Goal: Task Accomplishment & Management: Use online tool/utility

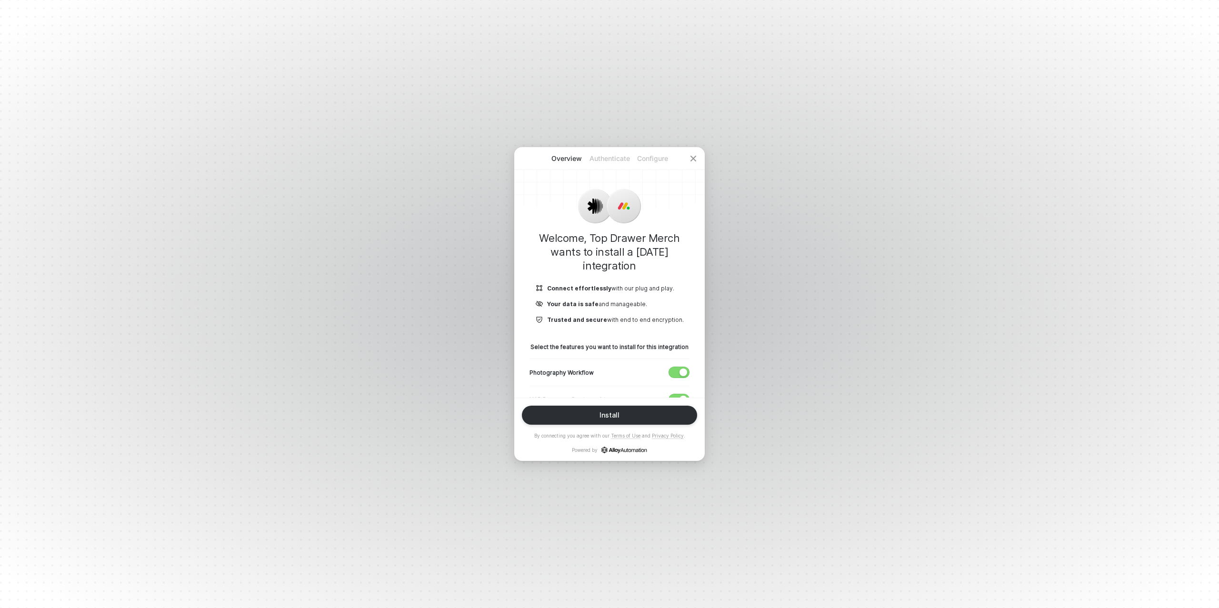
scroll to position [80, 0]
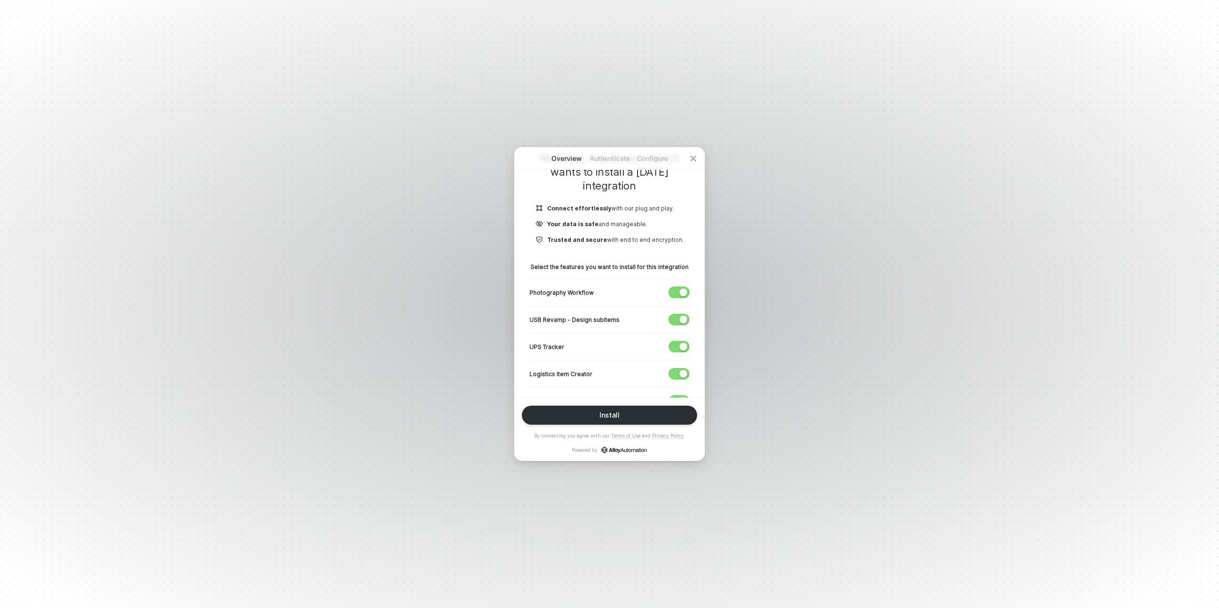
click at [682, 291] on div "button" at bounding box center [684, 293] width 8 height 8
click at [679, 315] on span "button" at bounding box center [677, 319] width 16 height 10
drag, startPoint x: 680, startPoint y: 345, endPoint x: 679, endPoint y: 353, distance: 8.2
click at [680, 345] on div "button" at bounding box center [684, 347] width 8 height 8
drag, startPoint x: 680, startPoint y: 369, endPoint x: 657, endPoint y: 352, distance: 28.6
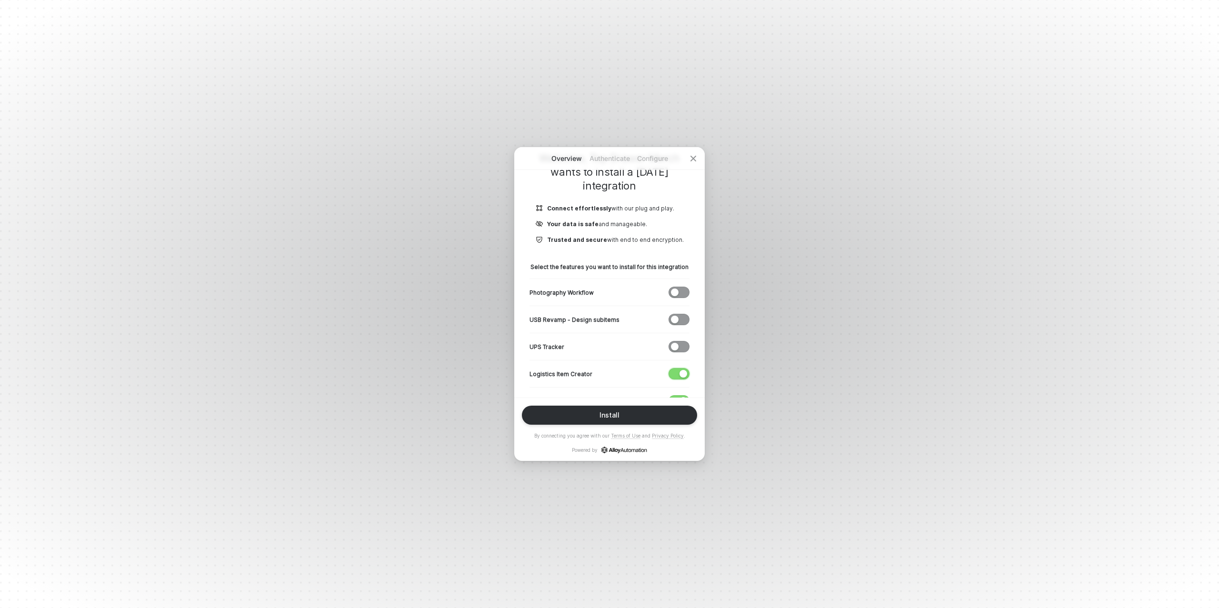
click at [680, 370] on div "button" at bounding box center [684, 374] width 8 height 8
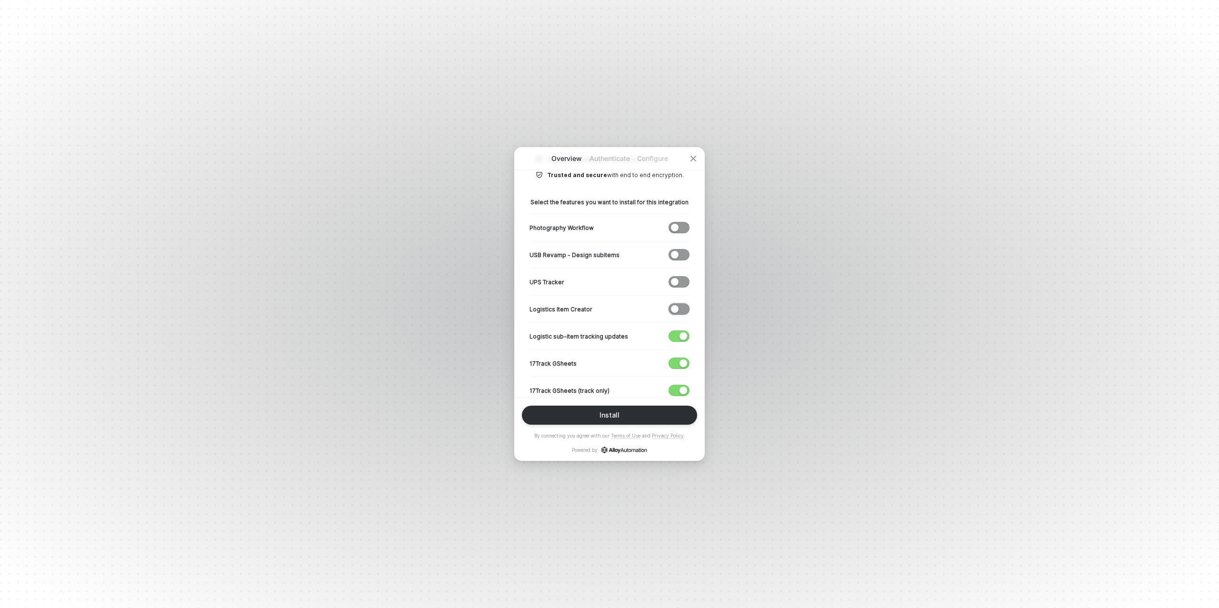
scroll to position [149, 0]
drag, startPoint x: 681, startPoint y: 330, endPoint x: 677, endPoint y: 348, distance: 18.6
click at [681, 330] on div "button" at bounding box center [684, 332] width 8 height 8
click at [676, 355] on span "button" at bounding box center [677, 359] width 16 height 10
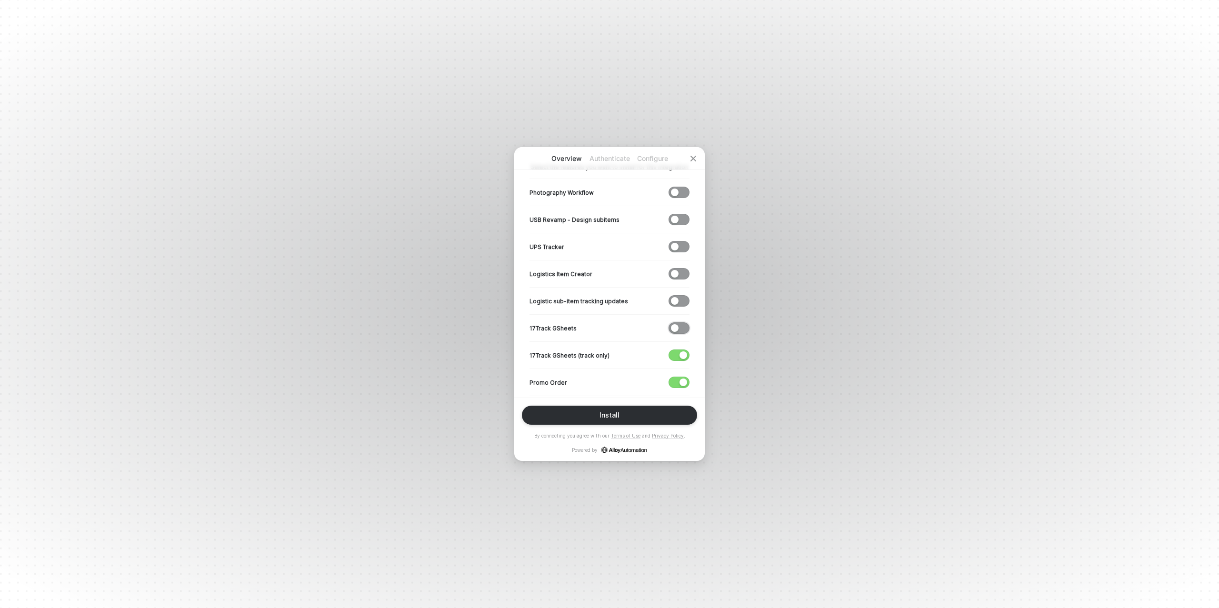
scroll to position [195, 0]
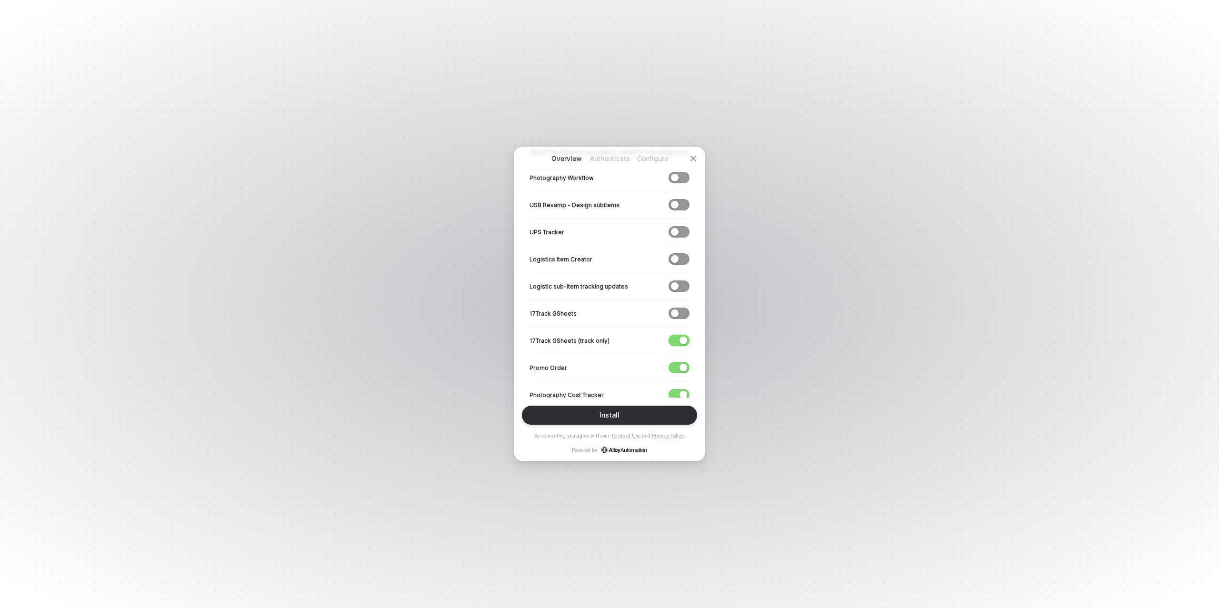
click at [682, 335] on span "button" at bounding box center [677, 340] width 16 height 10
drag, startPoint x: 679, startPoint y: 366, endPoint x: 639, endPoint y: 340, distance: 47.8
click at [679, 366] on button "button" at bounding box center [679, 367] width 21 height 11
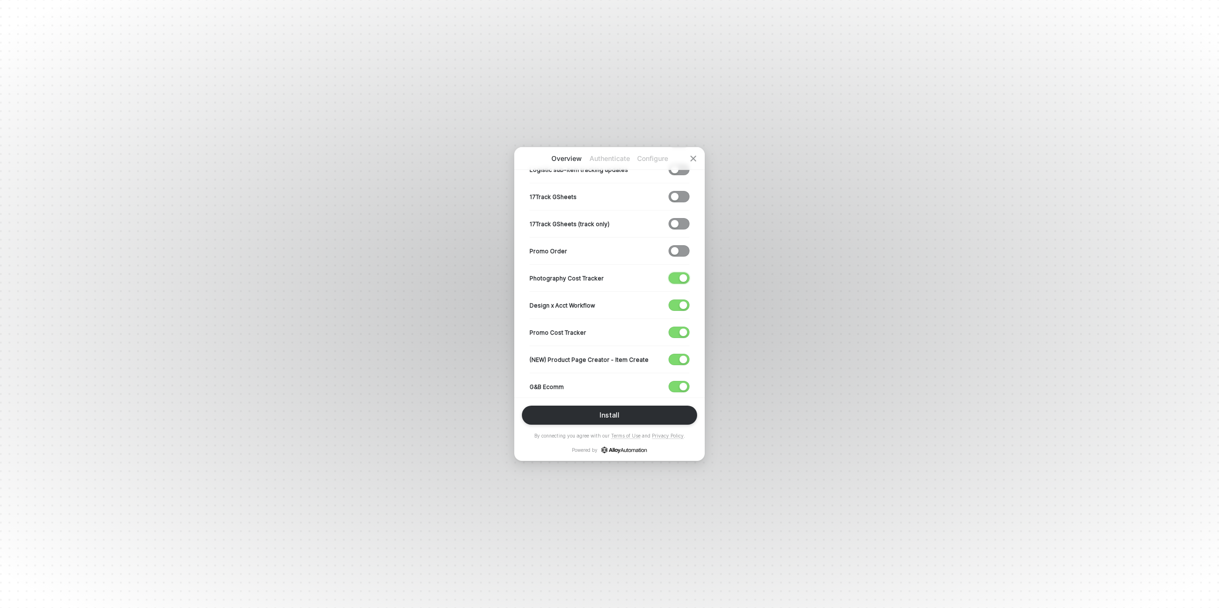
click at [678, 276] on button "button" at bounding box center [679, 277] width 21 height 11
click at [681, 302] on div "button" at bounding box center [684, 305] width 8 height 8
click at [676, 332] on span "button" at bounding box center [677, 332] width 16 height 10
click at [676, 354] on span "button" at bounding box center [677, 359] width 16 height 10
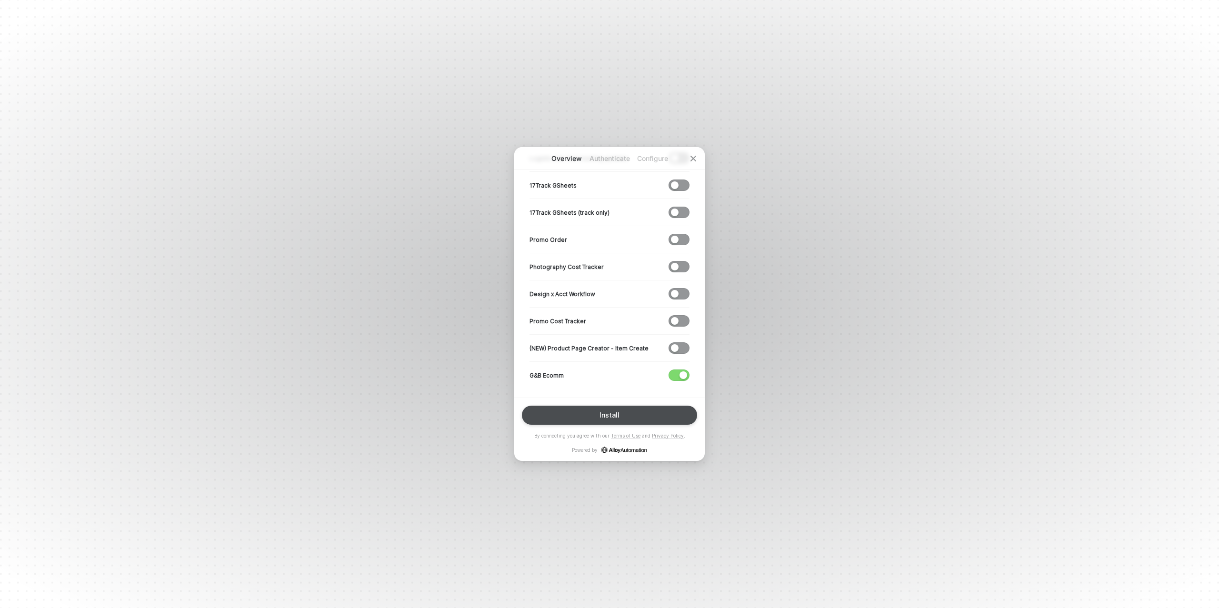
click at [610, 414] on div "Install" at bounding box center [610, 415] width 20 height 8
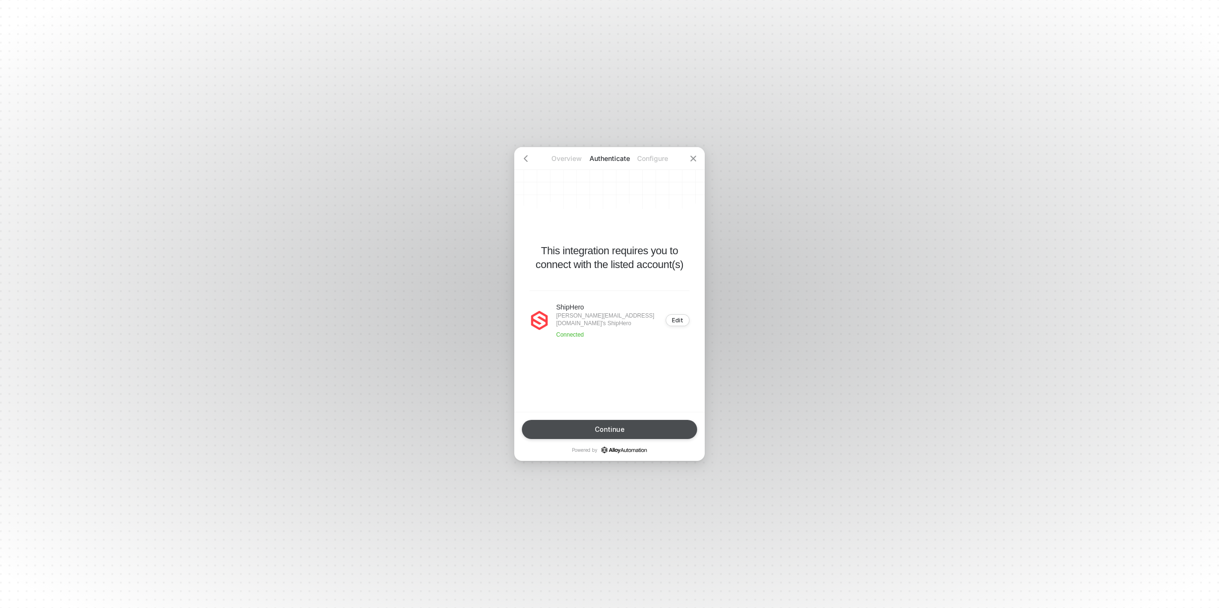
click at [610, 428] on div "Continue" at bounding box center [610, 430] width 30 height 8
click at [573, 309] on div "﻿" at bounding box center [610, 315] width 160 height 23
click at [618, 427] on div "Finish" at bounding box center [609, 430] width 19 height 8
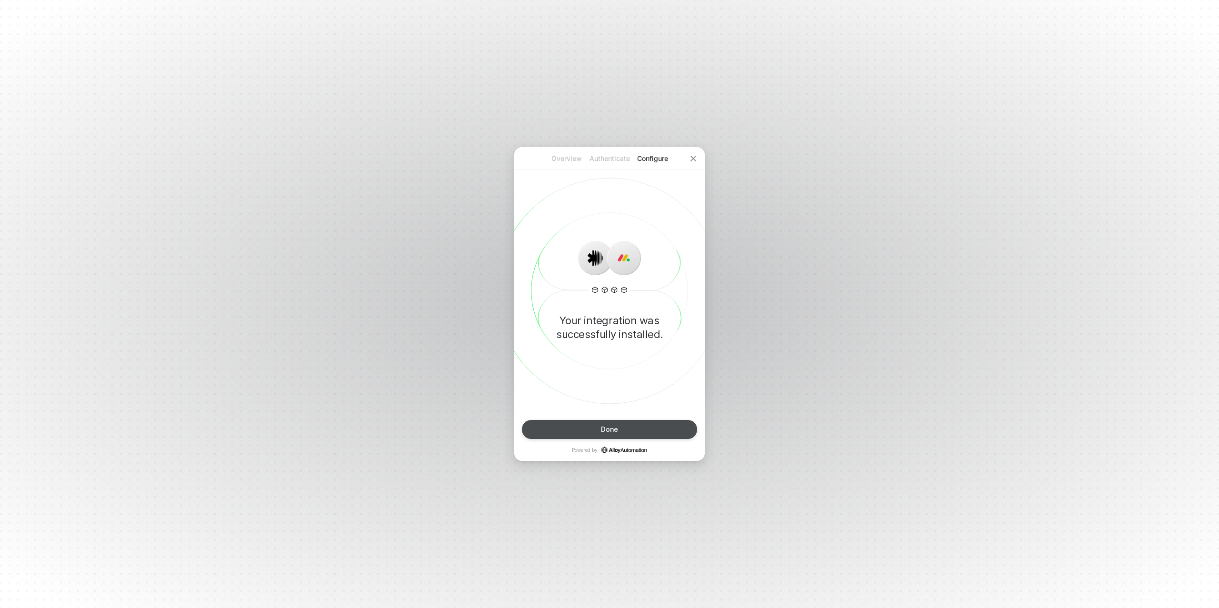
click at [618, 427] on button "Done" at bounding box center [609, 429] width 175 height 19
